Goal: Communication & Community: Answer question/provide support

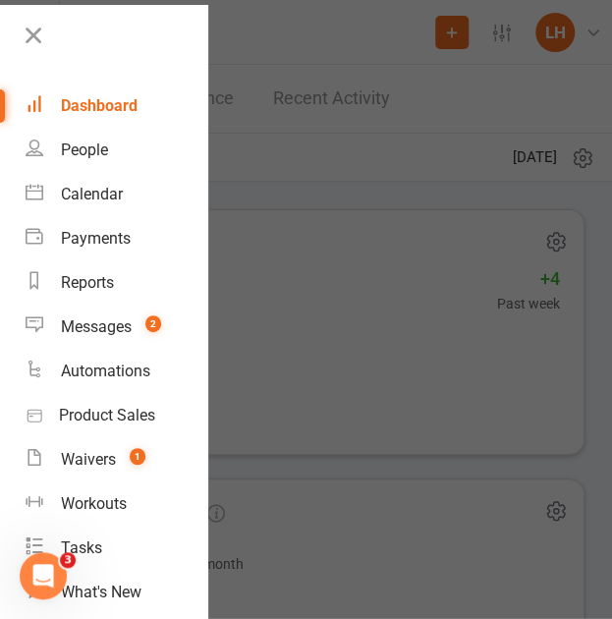
click at [426, 222] on div at bounding box center [306, 309] width 612 height 619
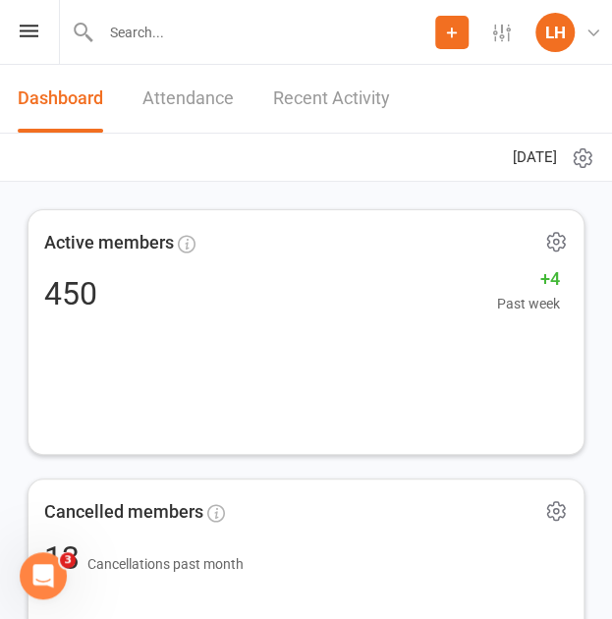
click at [38, 23] on div "Prospect Member Non-attending contact Class / event Appointment Task Membership…" at bounding box center [306, 32] width 612 height 65
click at [28, 33] on icon at bounding box center [29, 31] width 19 height 13
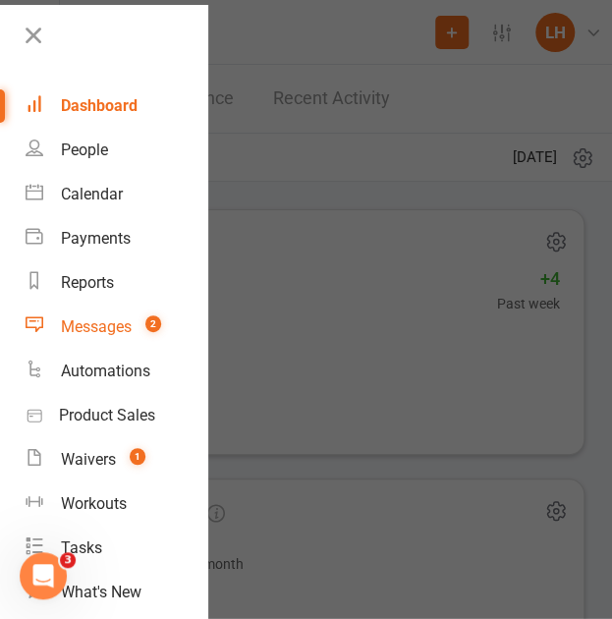
click at [103, 327] on div "Messages" at bounding box center [96, 326] width 71 height 19
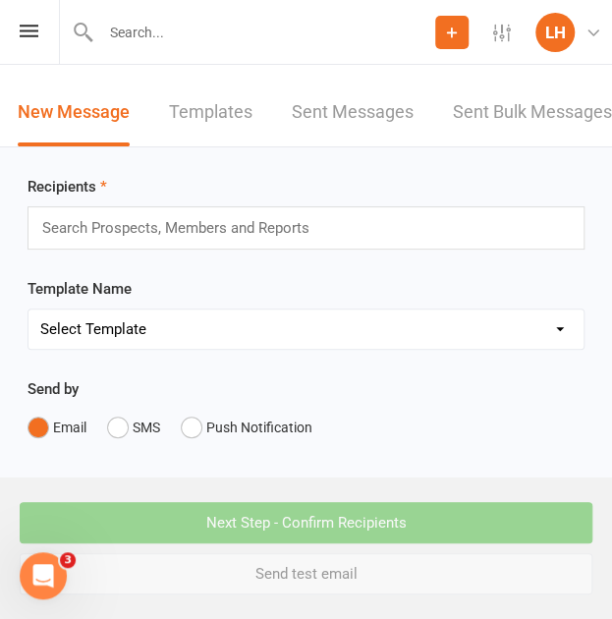
scroll to position [0, 178]
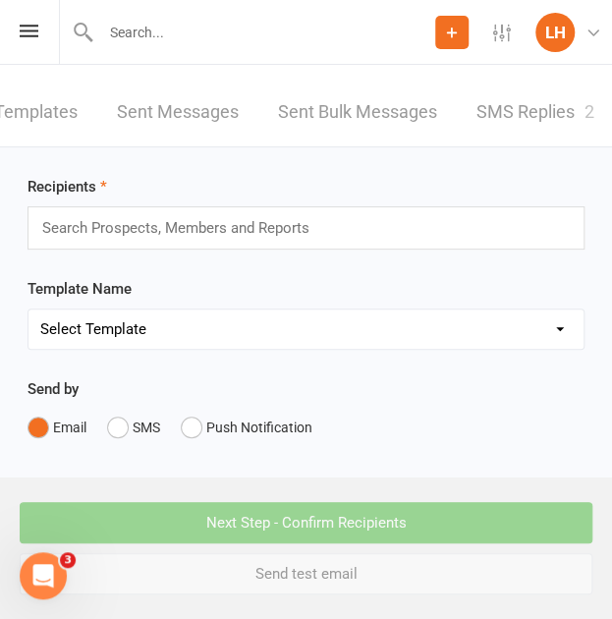
click at [519, 111] on link "SMS Replies 2" at bounding box center [535, 113] width 118 height 68
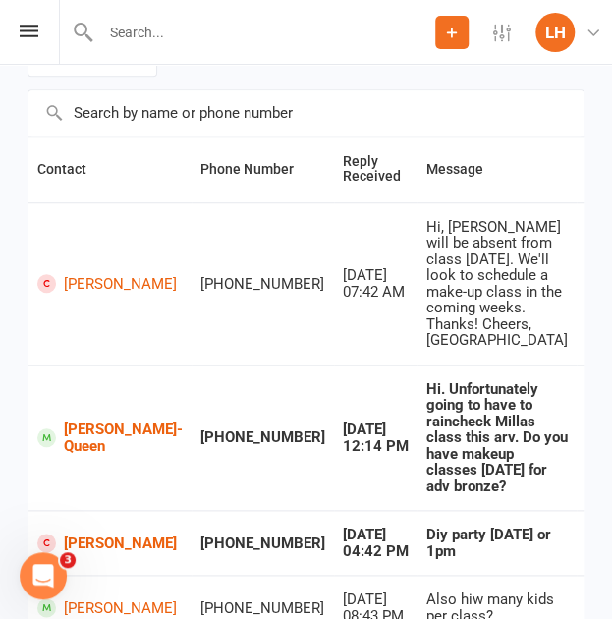
scroll to position [295, 0]
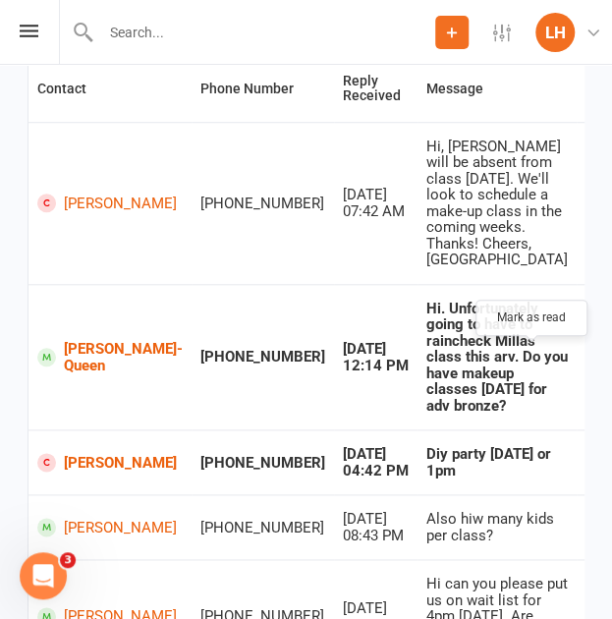
click at [594, 362] on icon "button" at bounding box center [601, 357] width 15 height 15
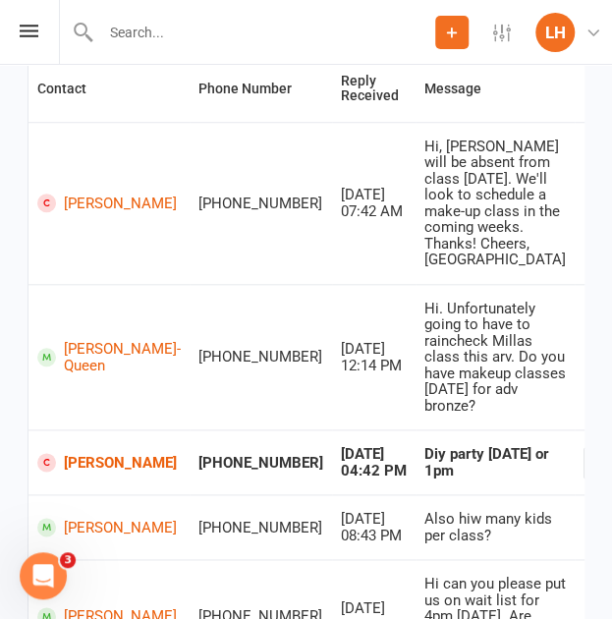
click at [575, 465] on td at bounding box center [614, 461] width 78 height 65
click at [592, 470] on icon "button" at bounding box center [599, 462] width 15 height 15
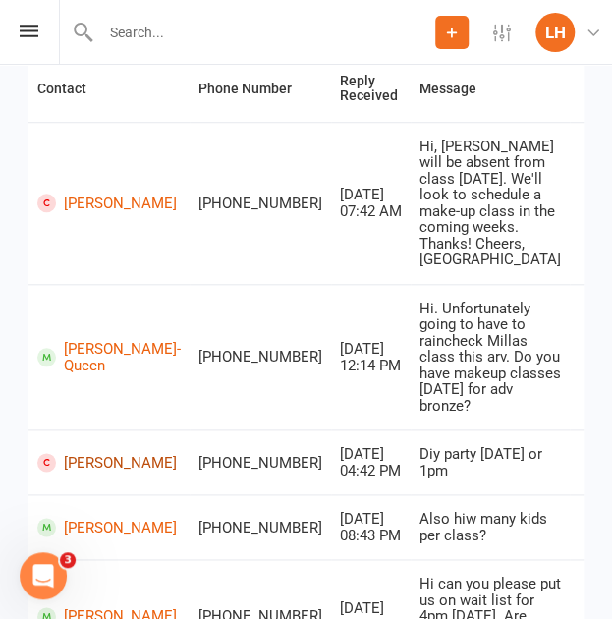
click at [109, 453] on link "[PERSON_NAME]" at bounding box center [108, 462] width 143 height 19
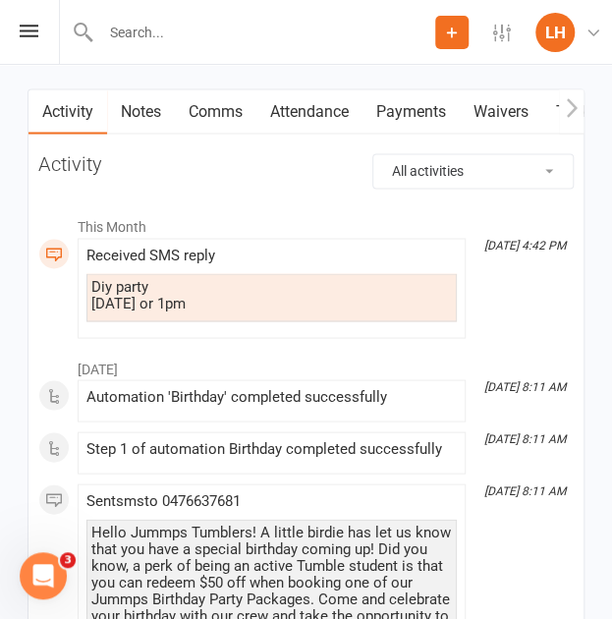
scroll to position [2554, 0]
